Goal: Task Accomplishment & Management: Manage account settings

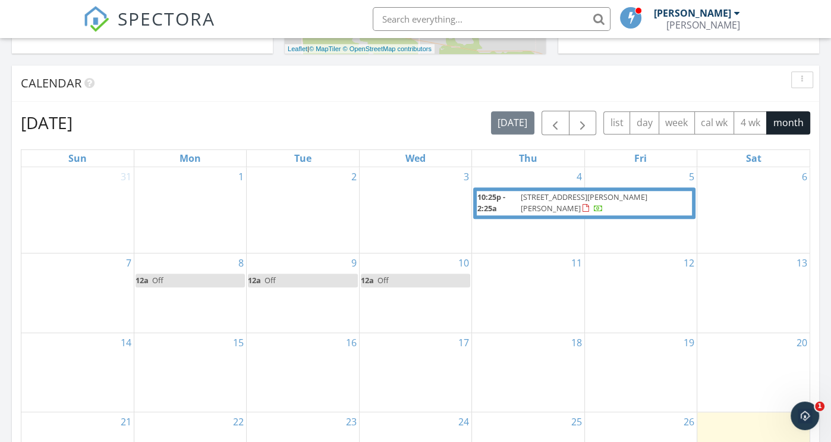
scroll to position [535, 0]
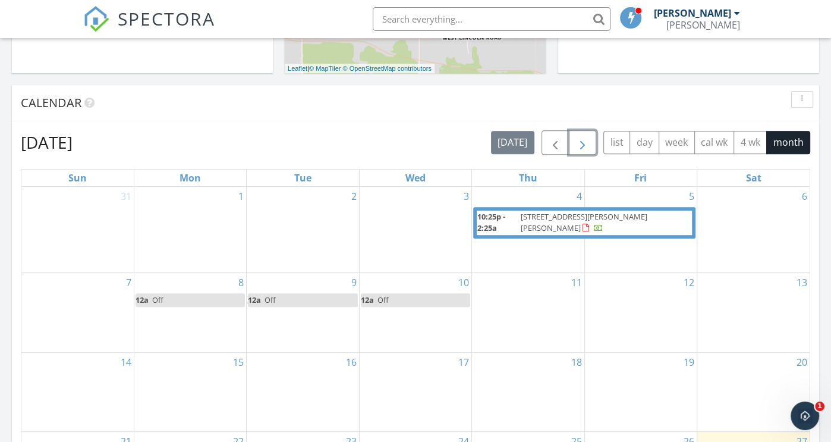
click at [584, 139] on span "button" at bounding box center [583, 143] width 14 height 14
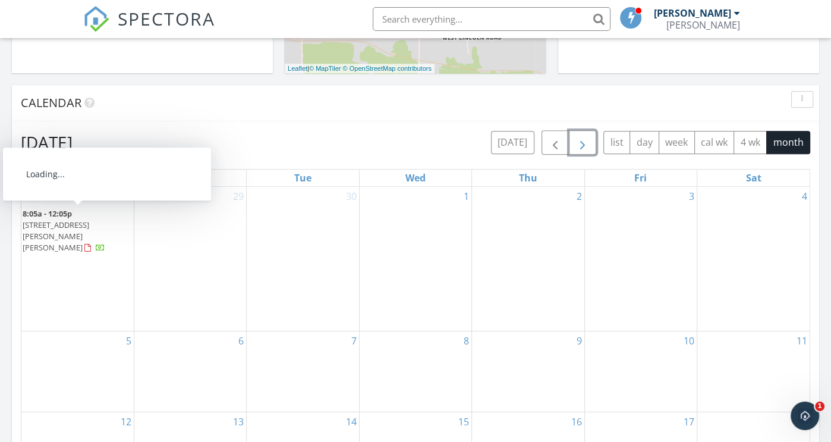
click at [86, 219] on span "[STREET_ADDRESS][PERSON_NAME][PERSON_NAME]" at bounding box center [56, 235] width 67 height 33
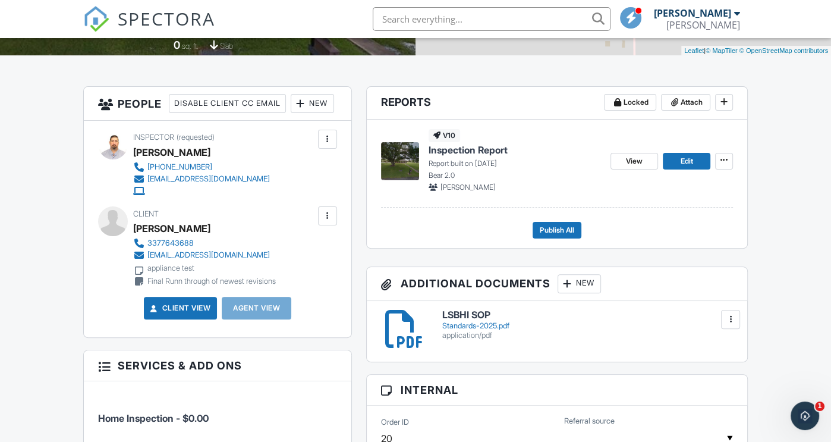
scroll to position [238, 0]
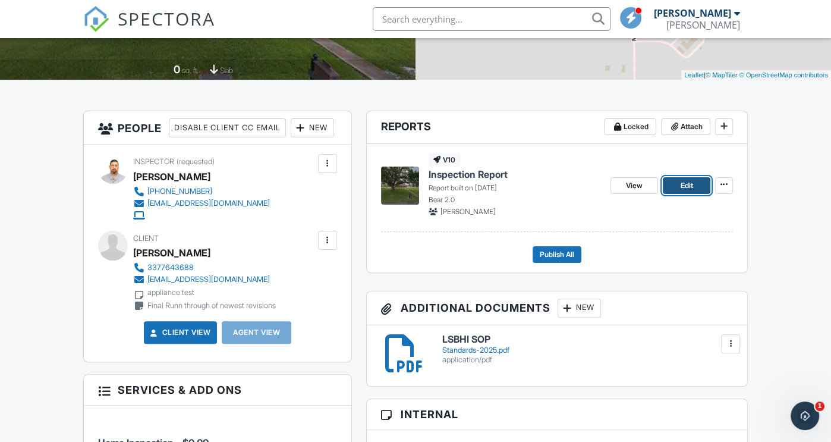
click at [672, 186] on link "Edit" at bounding box center [687, 185] width 48 height 17
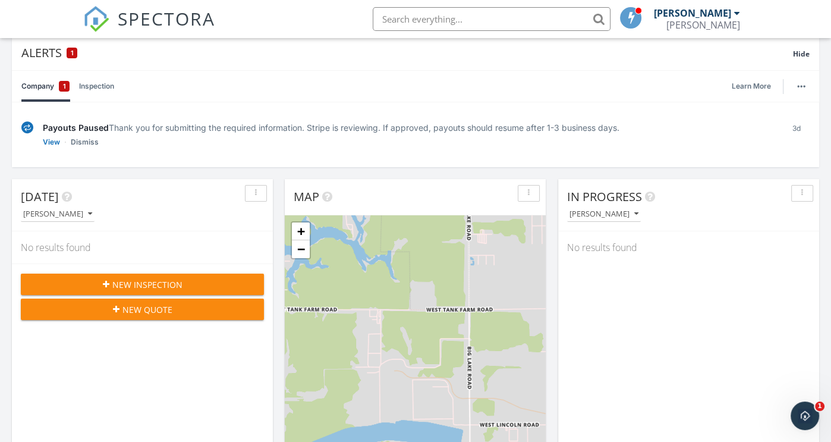
scroll to position [59, 0]
